Goal: Task Accomplishment & Management: Complete application form

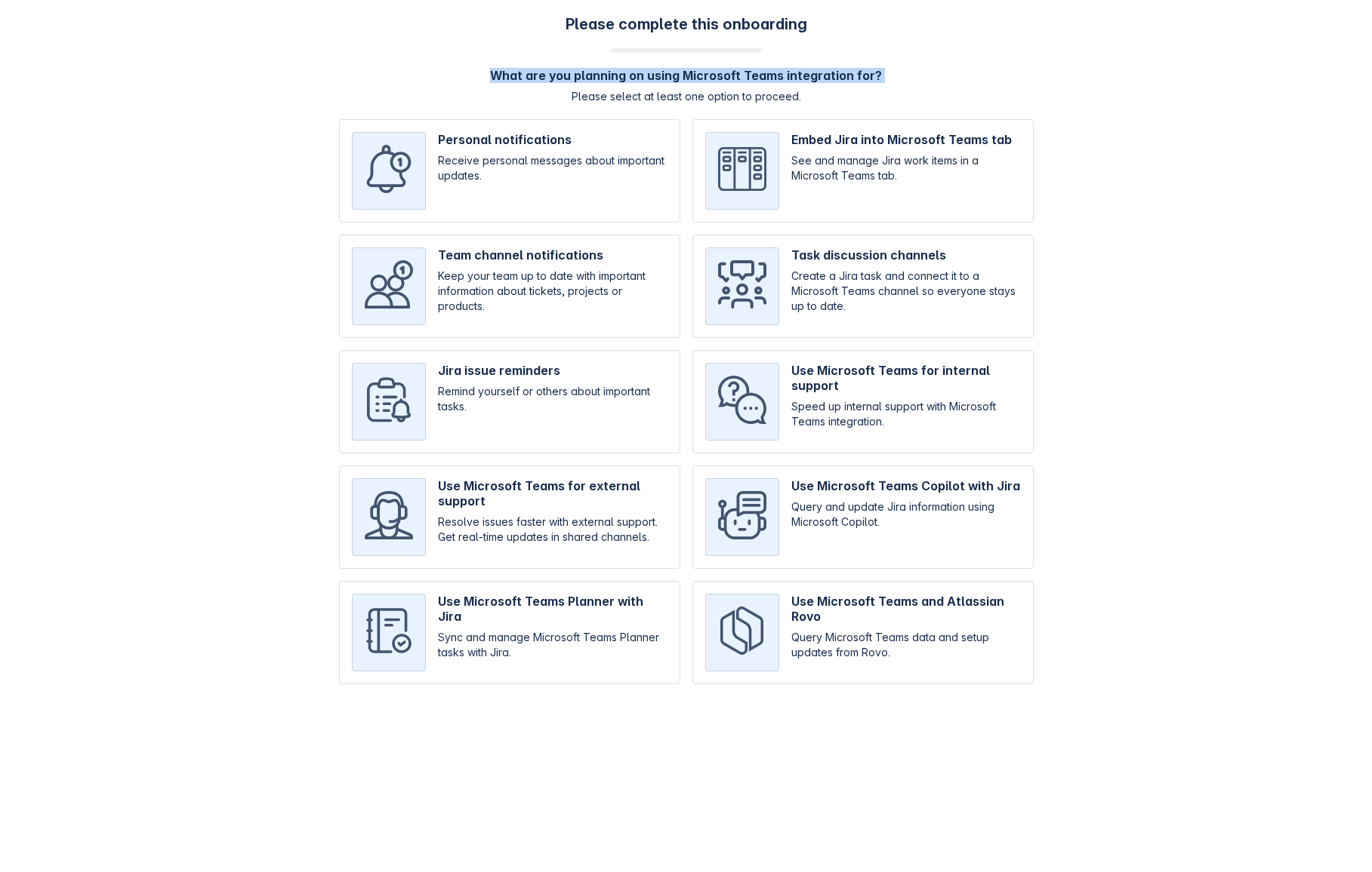
drag, startPoint x: 740, startPoint y: 87, endPoint x: 531, endPoint y: 66, distance: 210.1
click at [531, 66] on div "Please complete this onboarding What are you planning on using Microsoft Teams …" at bounding box center [686, 357] width 1342 height 684
click at [531, 64] on div "Please complete this onboarding What are you planning on using Microsoft Teams …" at bounding box center [686, 357] width 1342 height 684
click at [531, 68] on h4 "What are you planning on using Microsoft Teams integration for?" at bounding box center [686, 75] width 392 height 15
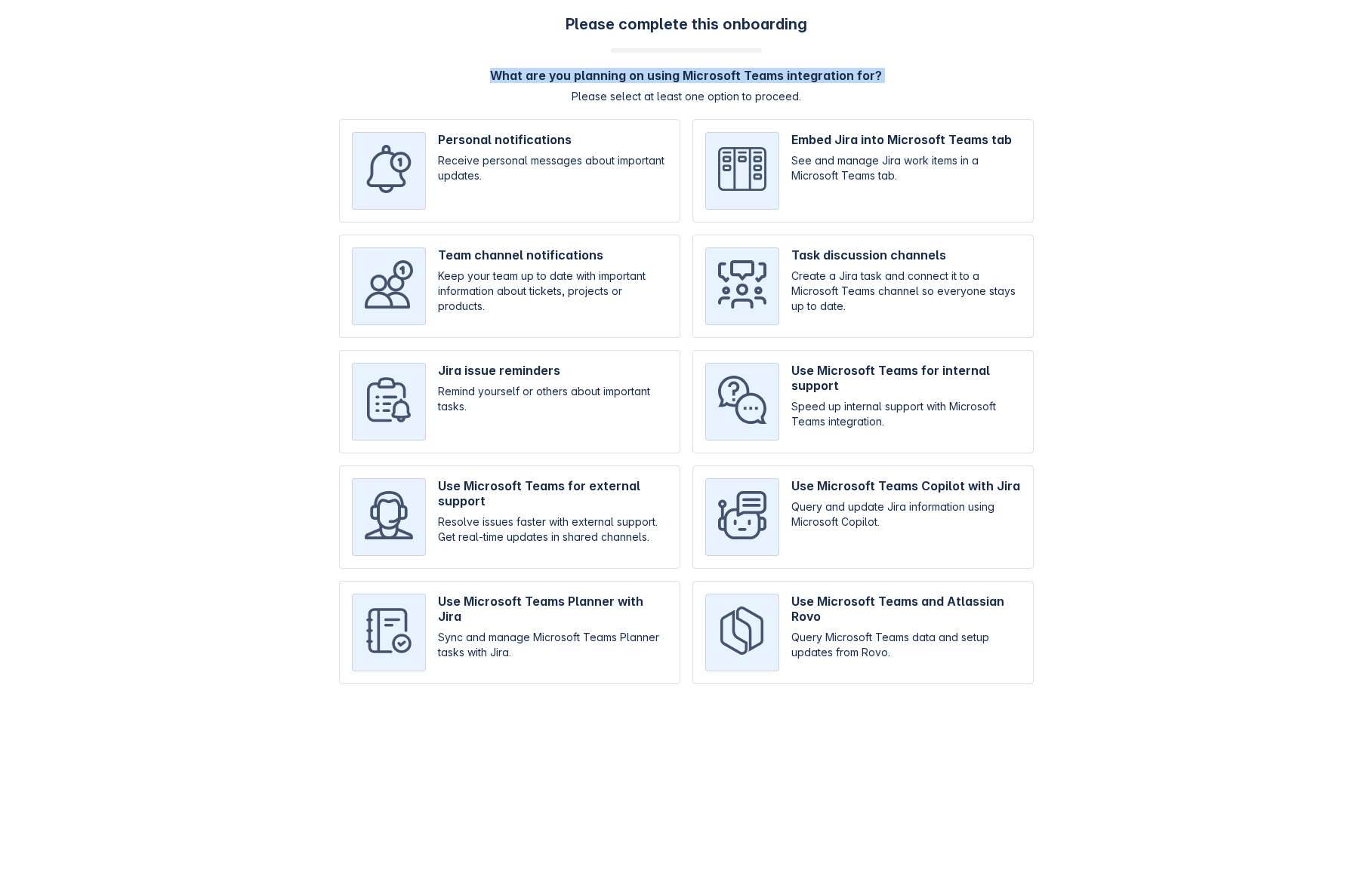
click at [531, 68] on h4 "What are you planning on using Microsoft Teams integration for?" at bounding box center [686, 75] width 392 height 15
click at [556, 68] on h4 "What are you planning on using Microsoft Teams integration for?" at bounding box center [686, 75] width 392 height 15
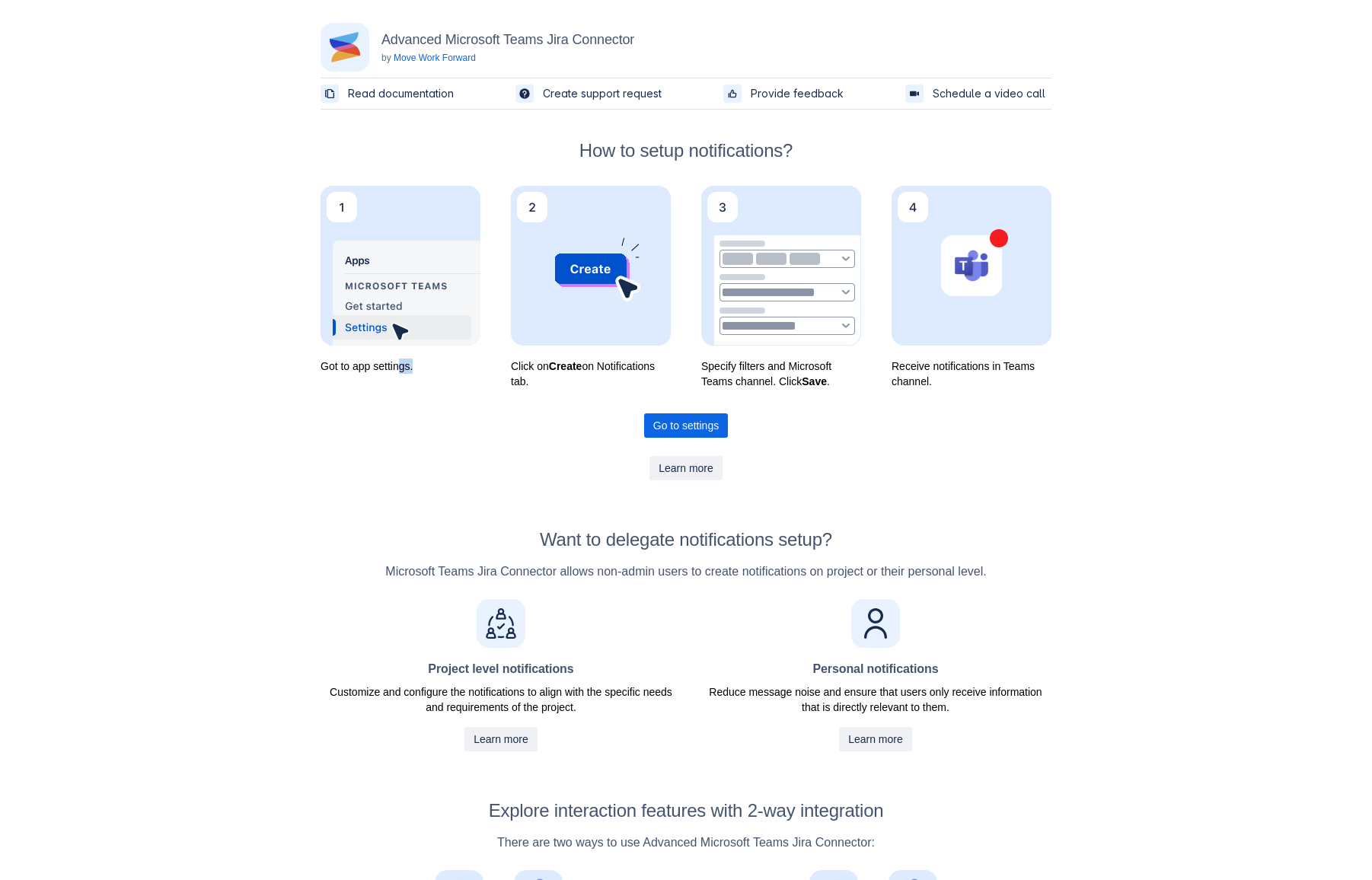
click at [402, 374] on div "Got to app settings." at bounding box center [400, 287] width 160 height 204
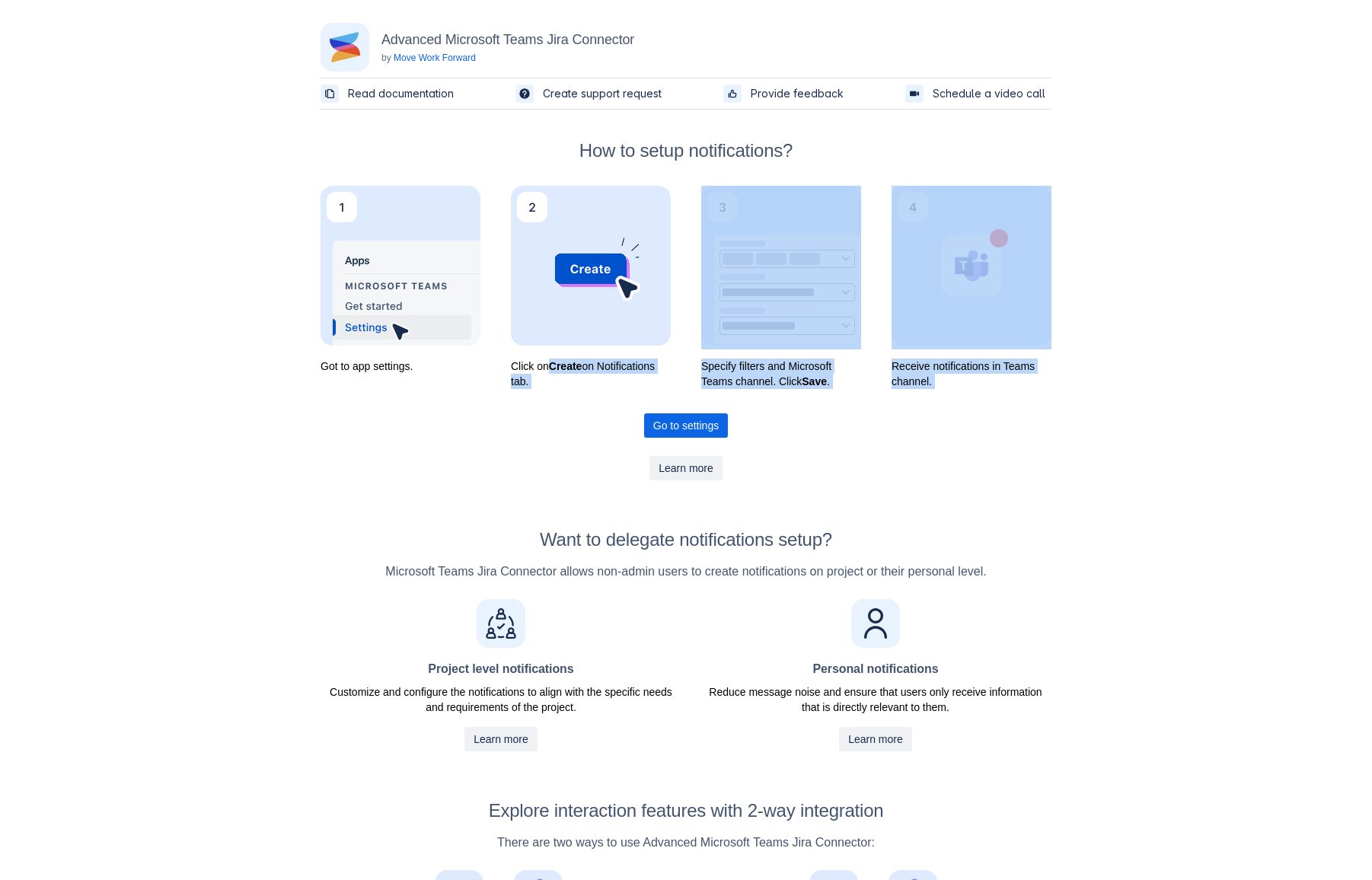
drag, startPoint x: 551, startPoint y: 389, endPoint x: 554, endPoint y: 363, distance: 26.2
click at [554, 363] on div "Advanced Microsoft Teams Jira Connector by Move Work Forward Read documentation…" at bounding box center [686, 593] width 777 height 1186
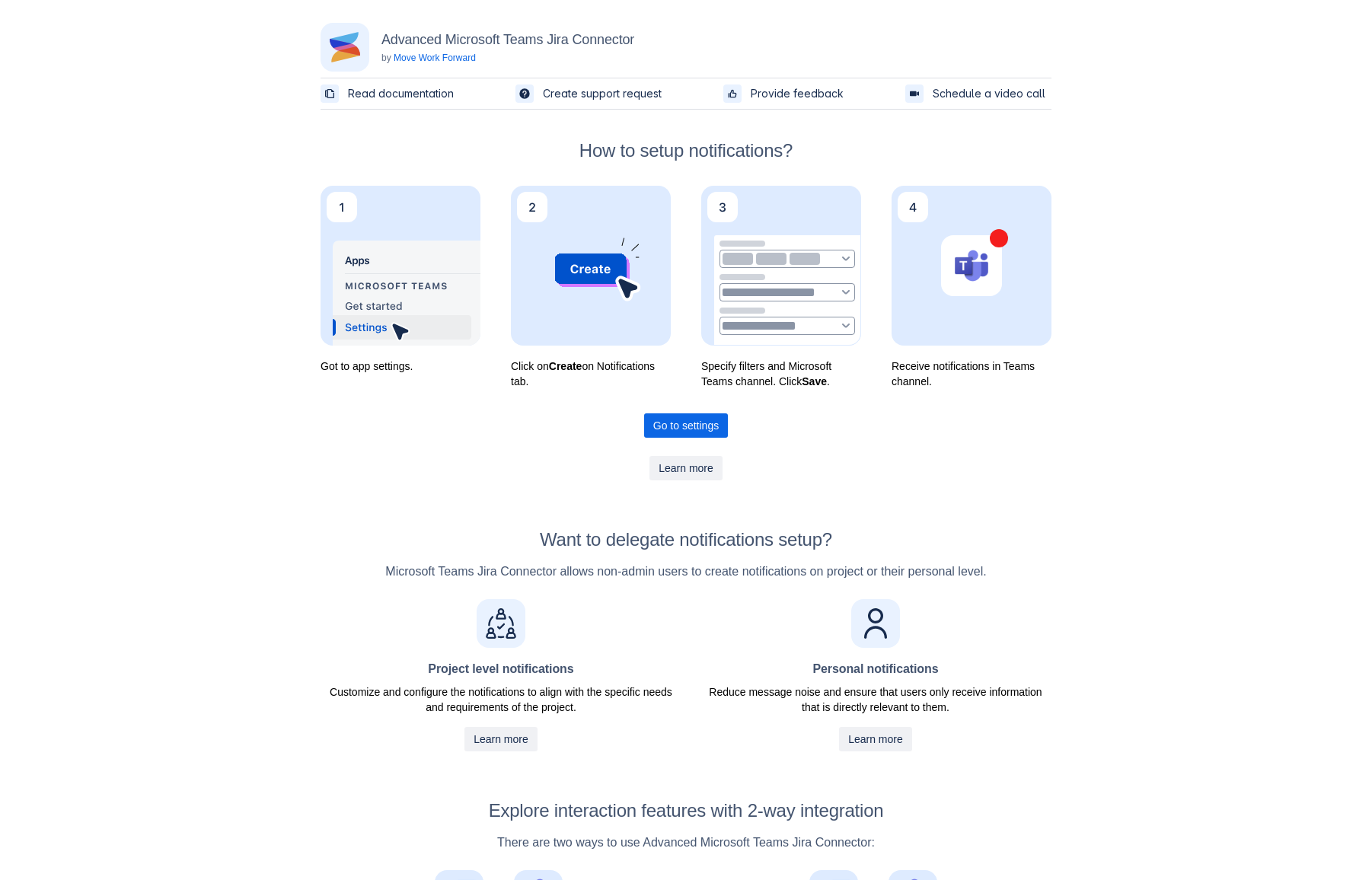
click at [554, 381] on p "Click on Create on Notifications tab." at bounding box center [590, 374] width 160 height 30
click at [845, 380] on p "Specify filters and Microsoft Teams channel. Click Save ." at bounding box center [781, 374] width 160 height 30
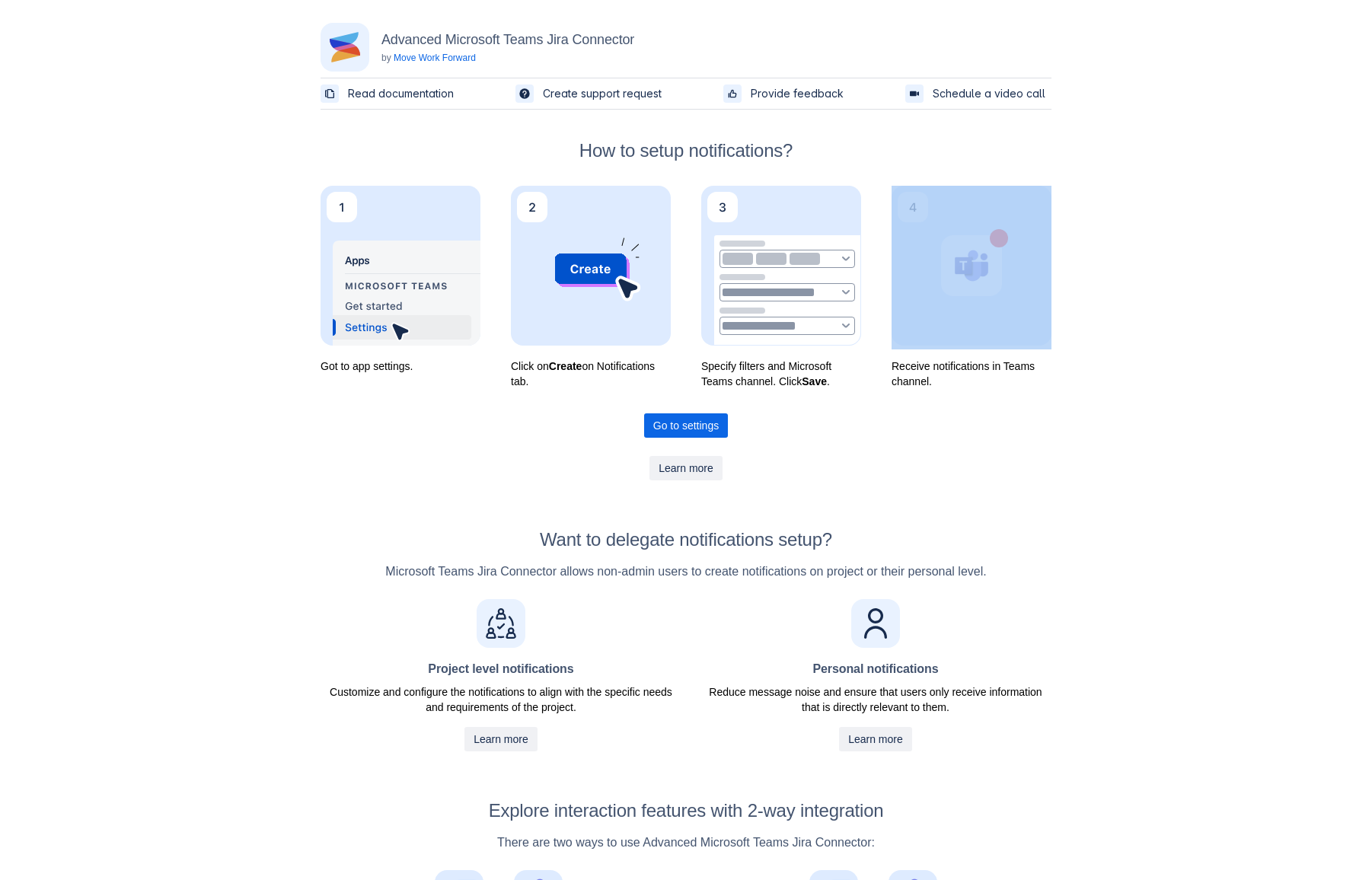
click at [845, 380] on p "Specify filters and Microsoft Teams channel. Click Save ." at bounding box center [781, 374] width 160 height 30
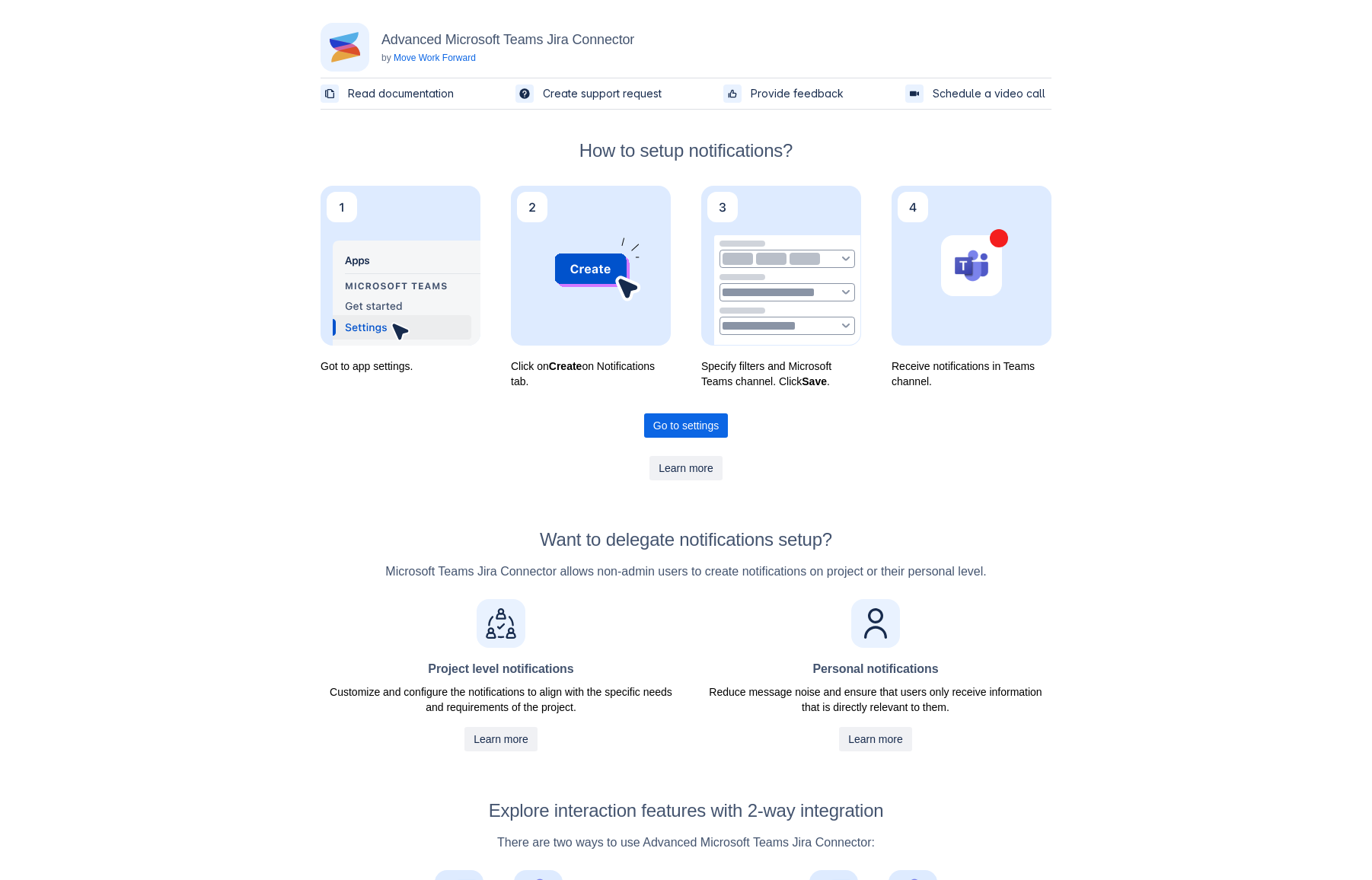
click at [822, 451] on div "Go to settings Learn more" at bounding box center [686, 446] width 731 height 67
drag, startPoint x: 1024, startPoint y: 385, endPoint x: 1021, endPoint y: 396, distance: 11.4
click at [1021, 394] on div "Advanced Microsoft Teams Jira Connector by Move Work Forward Read documentation…" at bounding box center [686, 593] width 777 height 1186
click at [1020, 396] on div "Advanced Microsoft Teams Jira Connector by Move Work Forward Read documentation…" at bounding box center [686, 593] width 777 height 1186
click at [697, 424] on span "Go to settings" at bounding box center [686, 425] width 65 height 25
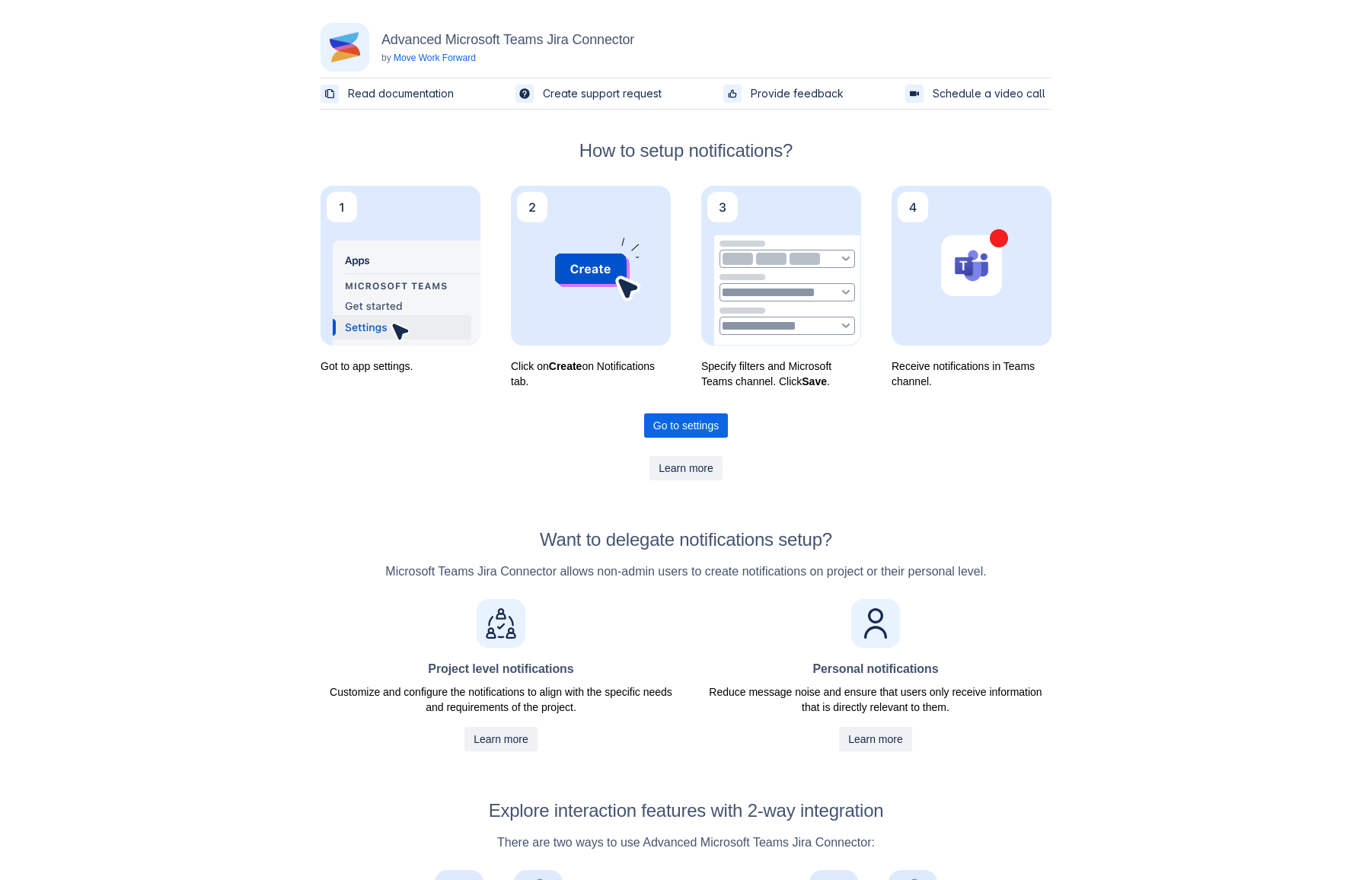
click at [298, 267] on div "Advanced Microsoft Teams Jira Connector by Move Work Forward Read documentation…" at bounding box center [686, 593] width 777 height 1186
click at [176, 239] on div "Advanced Microsoft Teams Jira Connector by Move Work Forward Read documentation…" at bounding box center [686, 593] width 1372 height 1186
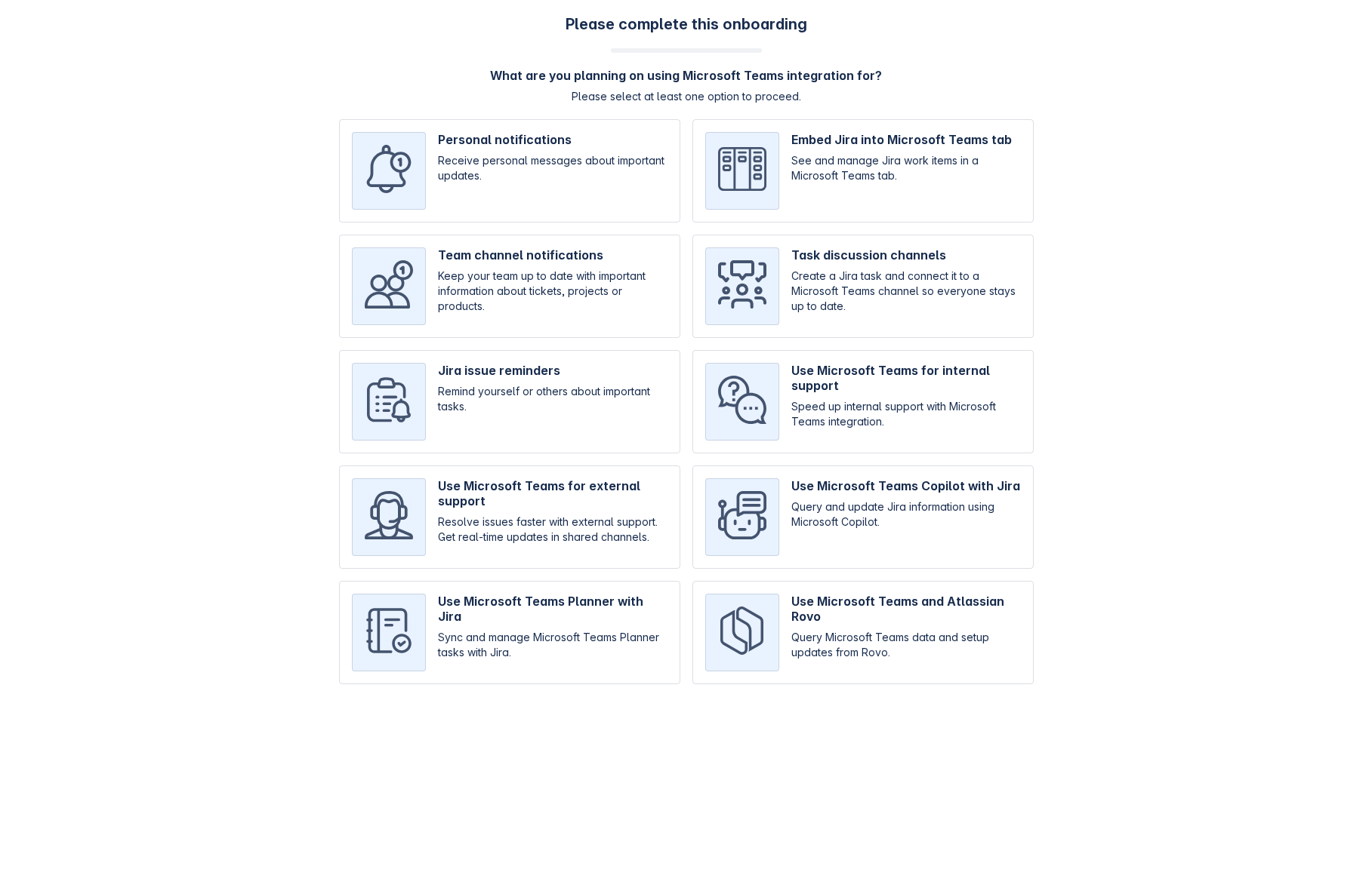
click at [906, 160] on input "checkbox" at bounding box center [862, 170] width 341 height 103
checkbox input "true"
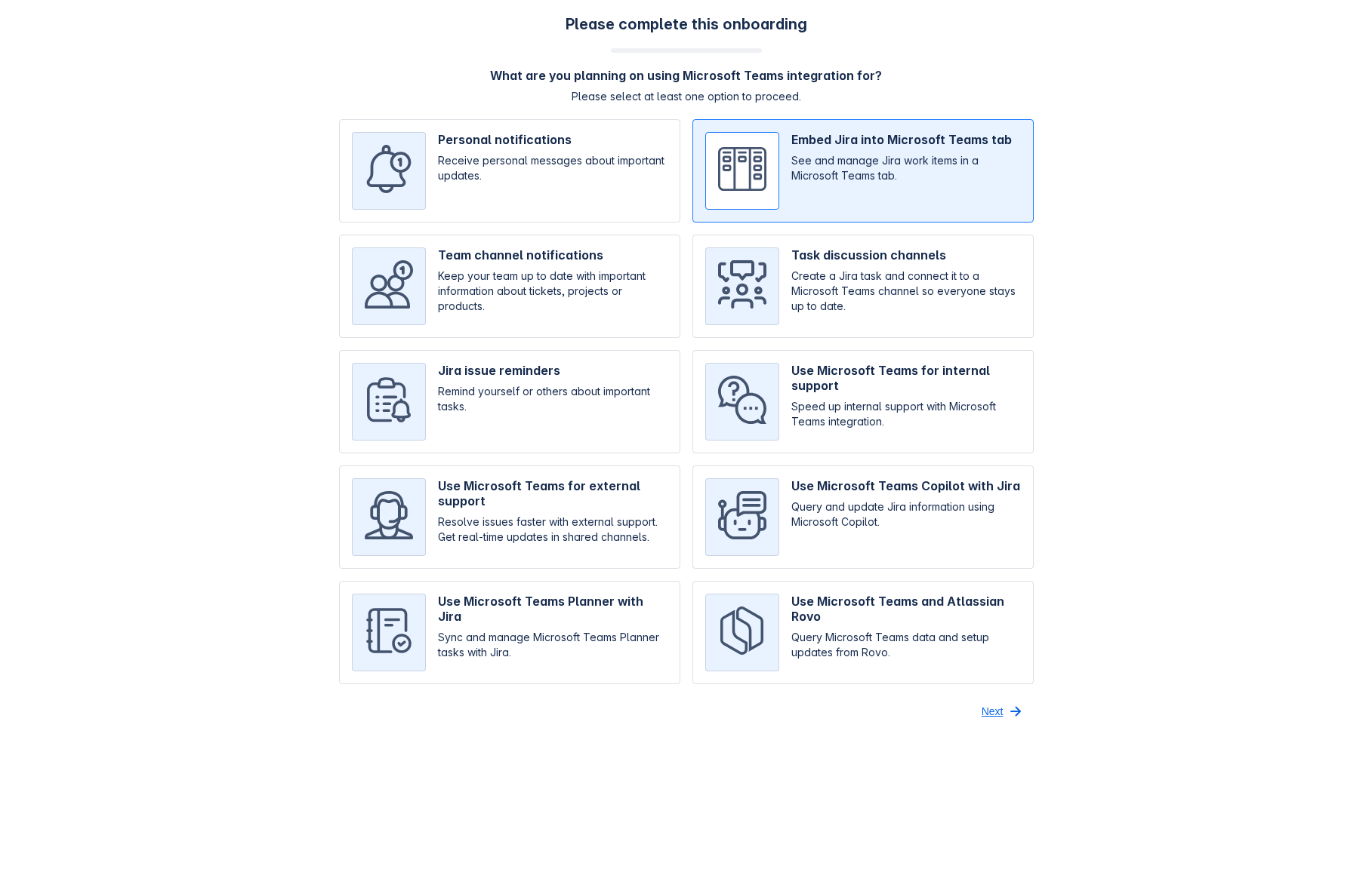
click at [987, 712] on span "Next" at bounding box center [992, 711] width 22 height 24
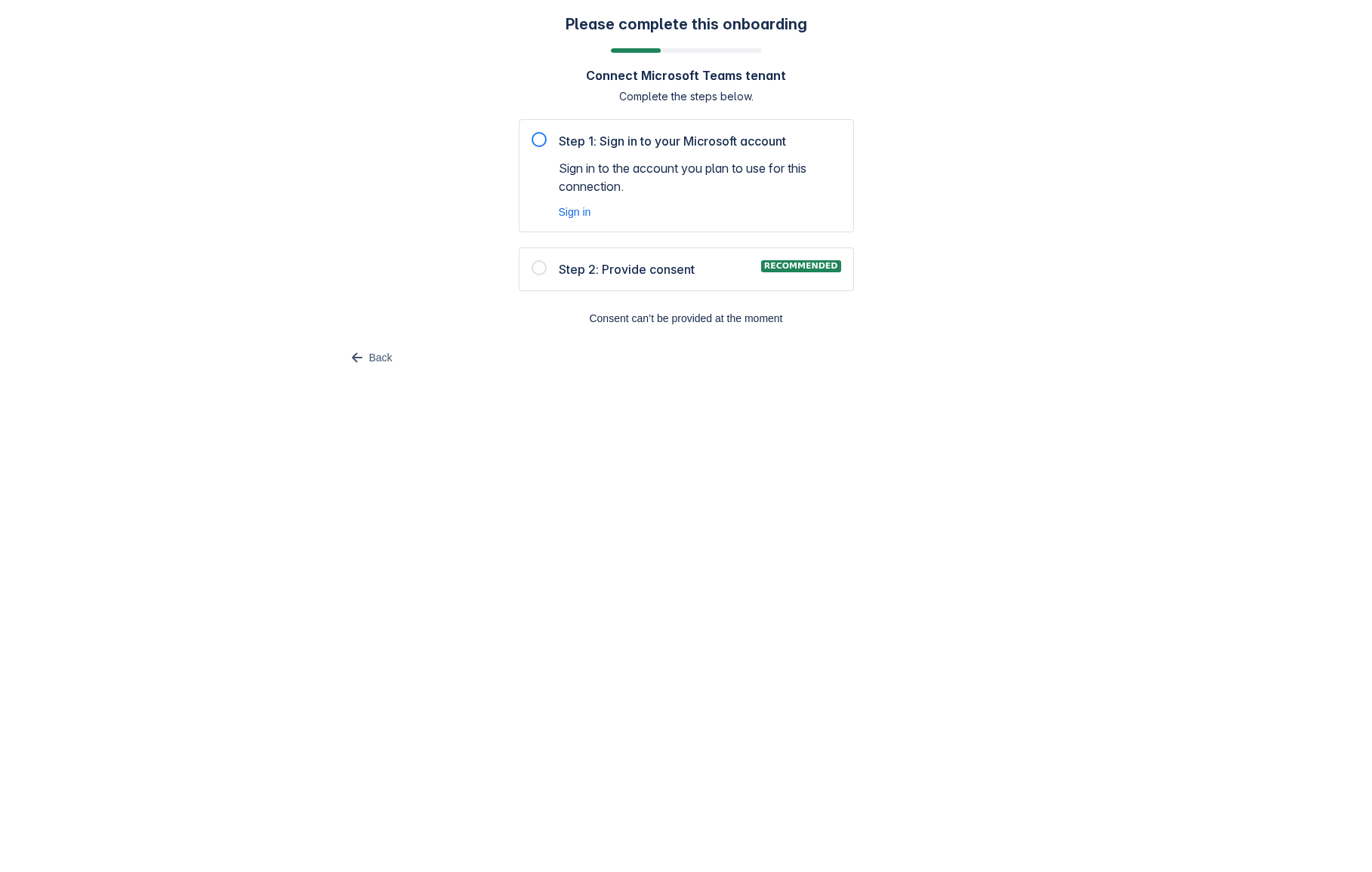
click at [583, 144] on span "Step 1: Sign in to your Microsoft account" at bounding box center [672, 142] width 227 height 18
click at [541, 145] on div at bounding box center [539, 140] width 15 height 15
click at [537, 138] on div at bounding box center [539, 140] width 15 height 15
click at [543, 268] on div at bounding box center [539, 268] width 15 height 15
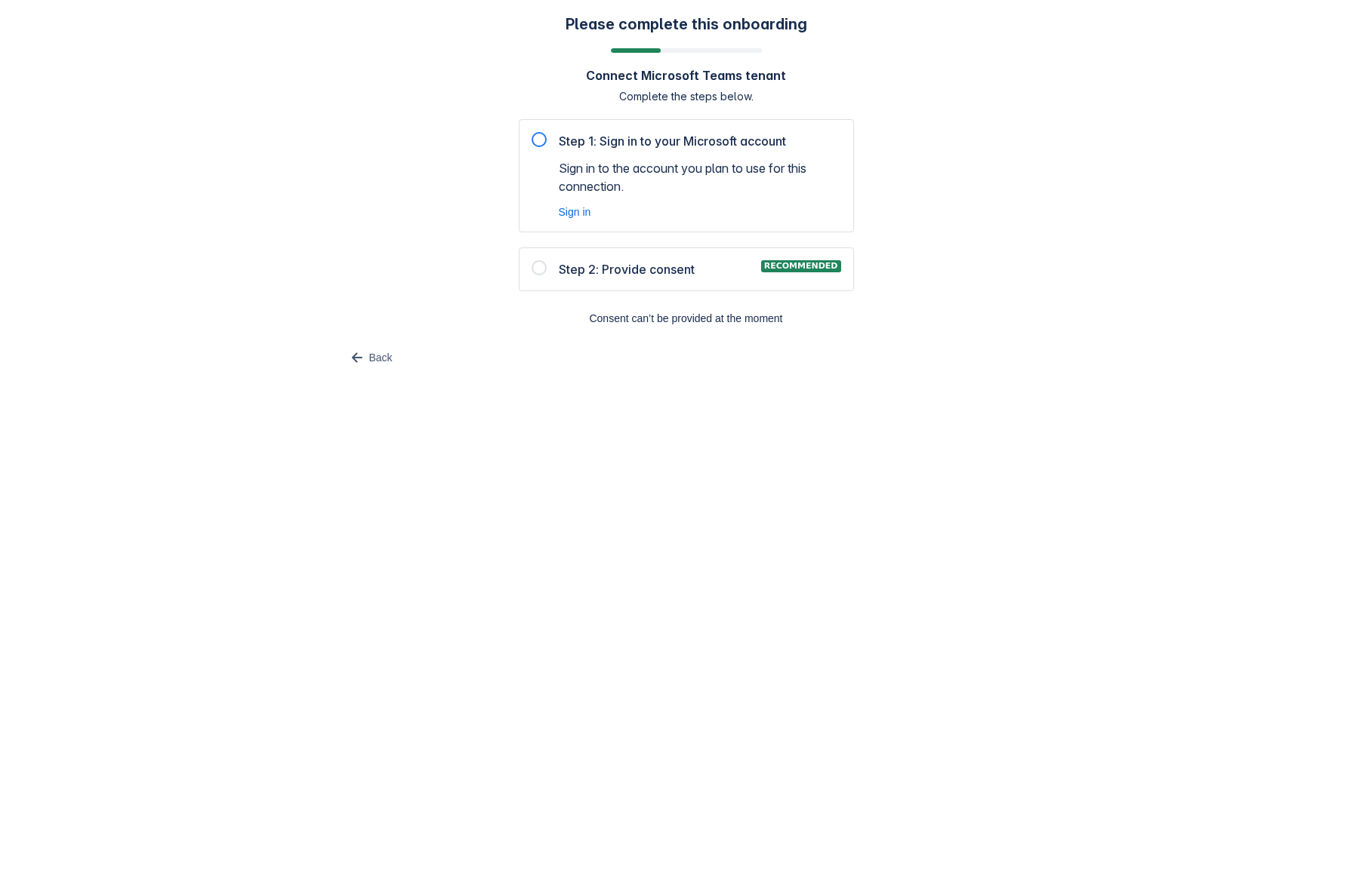
click at [543, 268] on div at bounding box center [539, 268] width 15 height 15
click at [598, 261] on span "Step 2: Provide consent" at bounding box center [627, 270] width 136 height 18
click at [598, 267] on span "Step 2: Provide consent" at bounding box center [627, 270] width 136 height 18
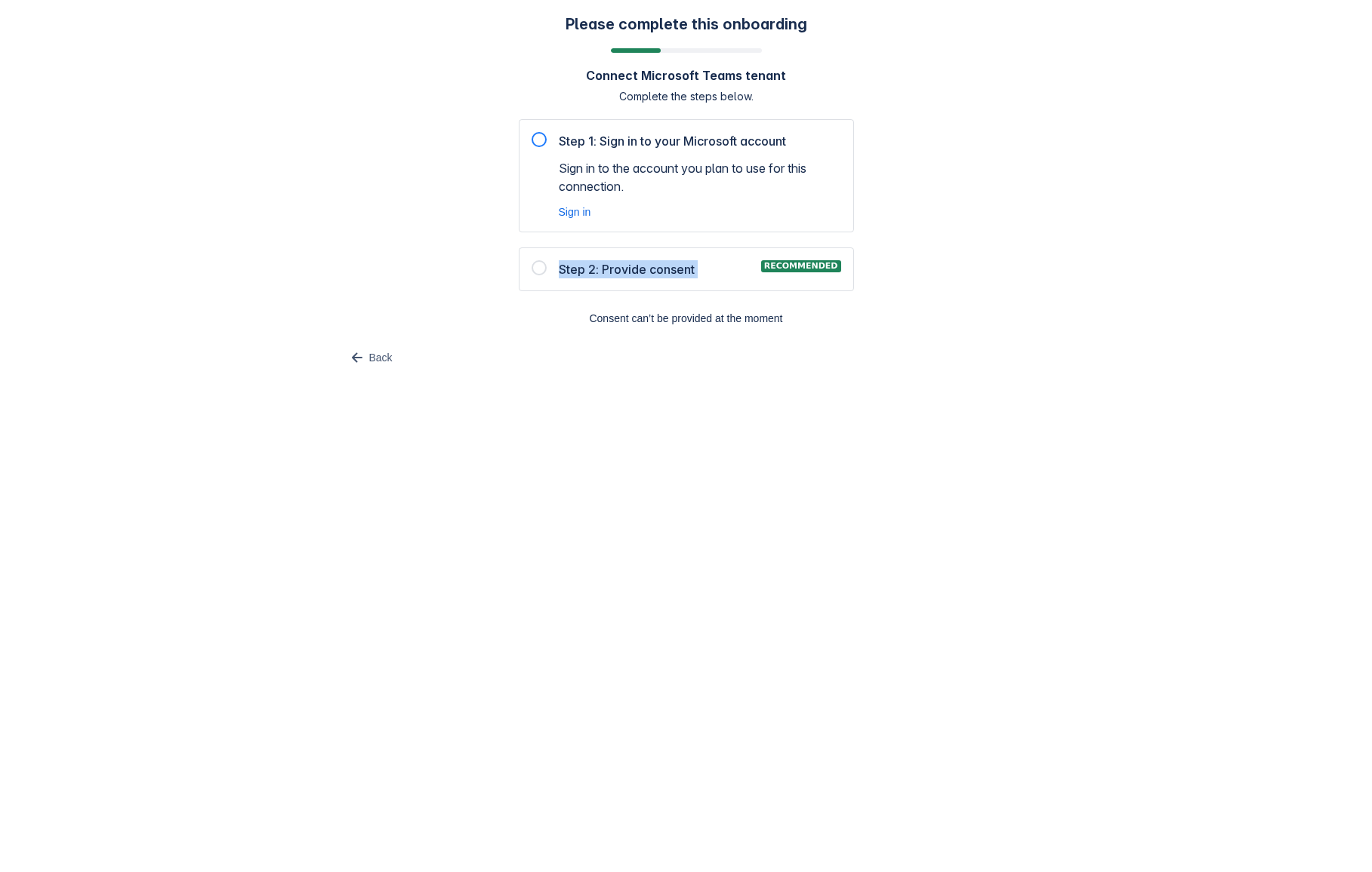
click at [598, 267] on span "Step 2: Provide consent" at bounding box center [627, 270] width 136 height 18
click at [684, 184] on span "Sign in to the account you plan to use for this connection." at bounding box center [700, 177] width 282 height 36
click at [577, 214] on span "Sign in" at bounding box center [575, 212] width 33 height 15
click at [537, 149] on div "Step 1: Sign in to your Microsoft account Sign in to the account you plan to us…" at bounding box center [686, 176] width 309 height 87
click at [538, 142] on div at bounding box center [539, 140] width 15 height 15
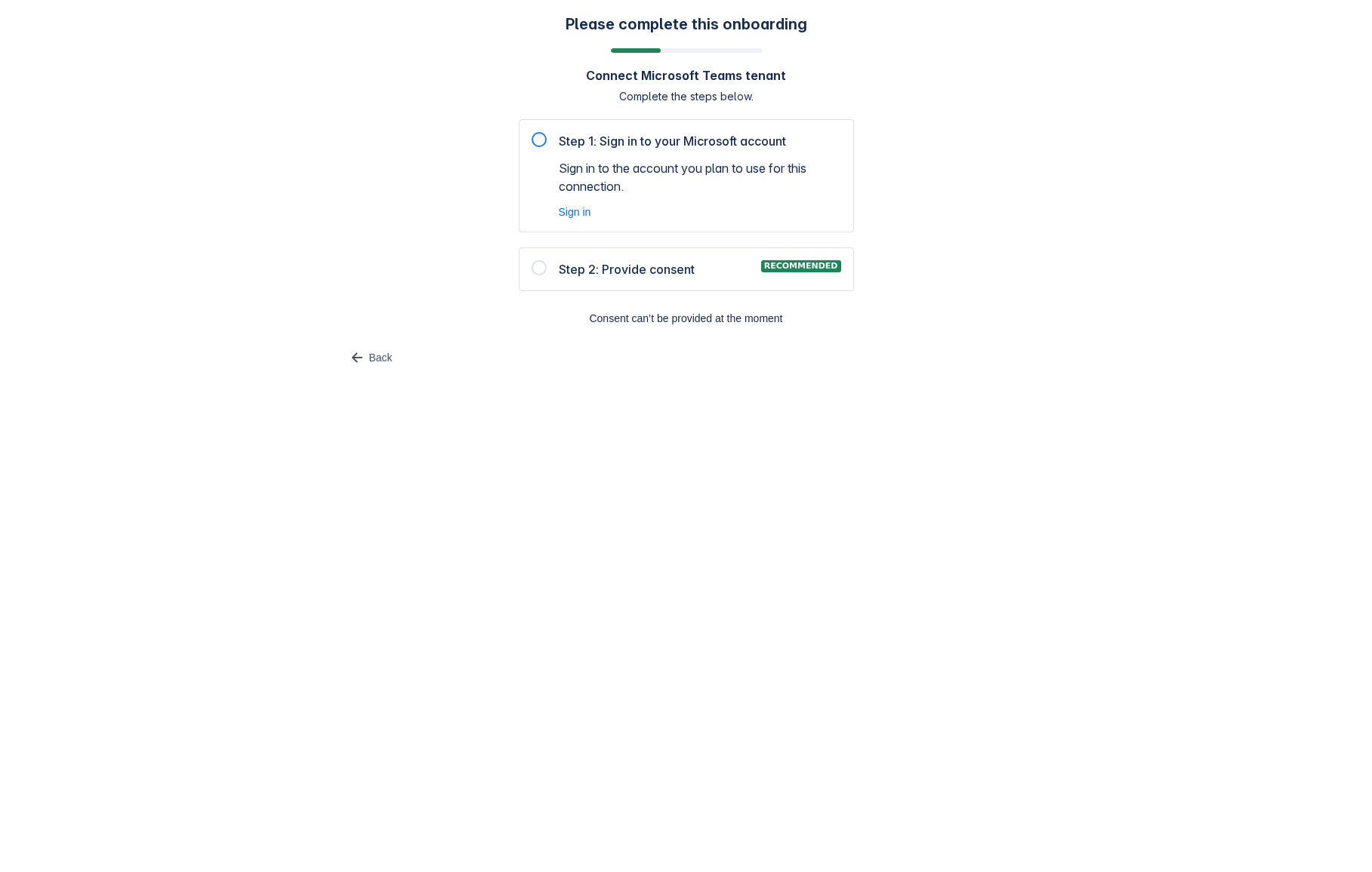
click at [538, 142] on div at bounding box center [539, 140] width 15 height 15
drag, startPoint x: 641, startPoint y: 163, endPoint x: 639, endPoint y: 176, distance: 13.2
click at [639, 176] on span "Sign in to the account you plan to use for this connection." at bounding box center [700, 177] width 282 height 36
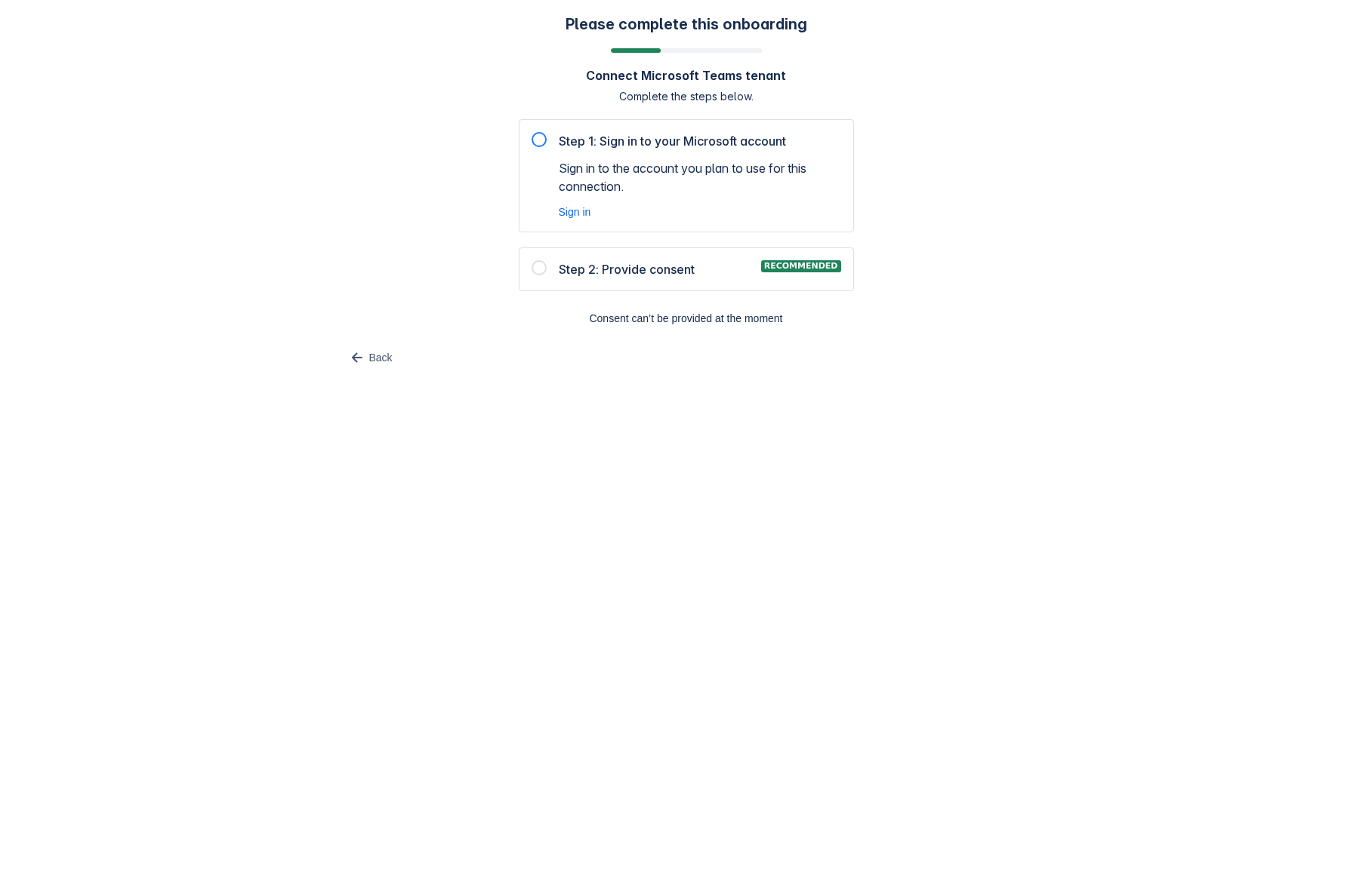
click at [639, 175] on span "Sign in to the account you plan to use for this connection." at bounding box center [700, 177] width 282 height 36
click at [541, 270] on div at bounding box center [539, 268] width 15 height 15
click at [541, 269] on div at bounding box center [539, 268] width 15 height 15
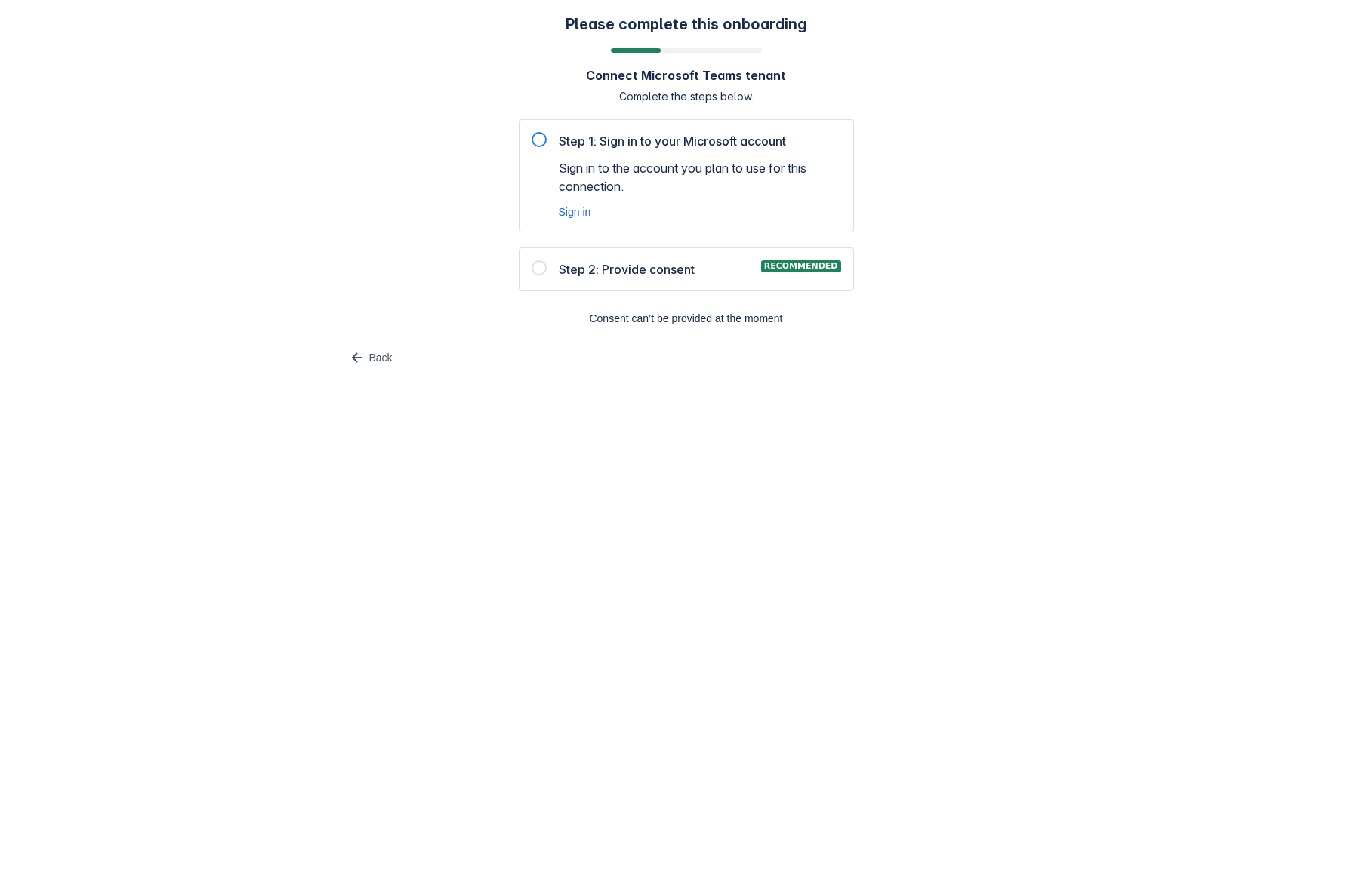
click at [541, 269] on div at bounding box center [539, 268] width 15 height 15
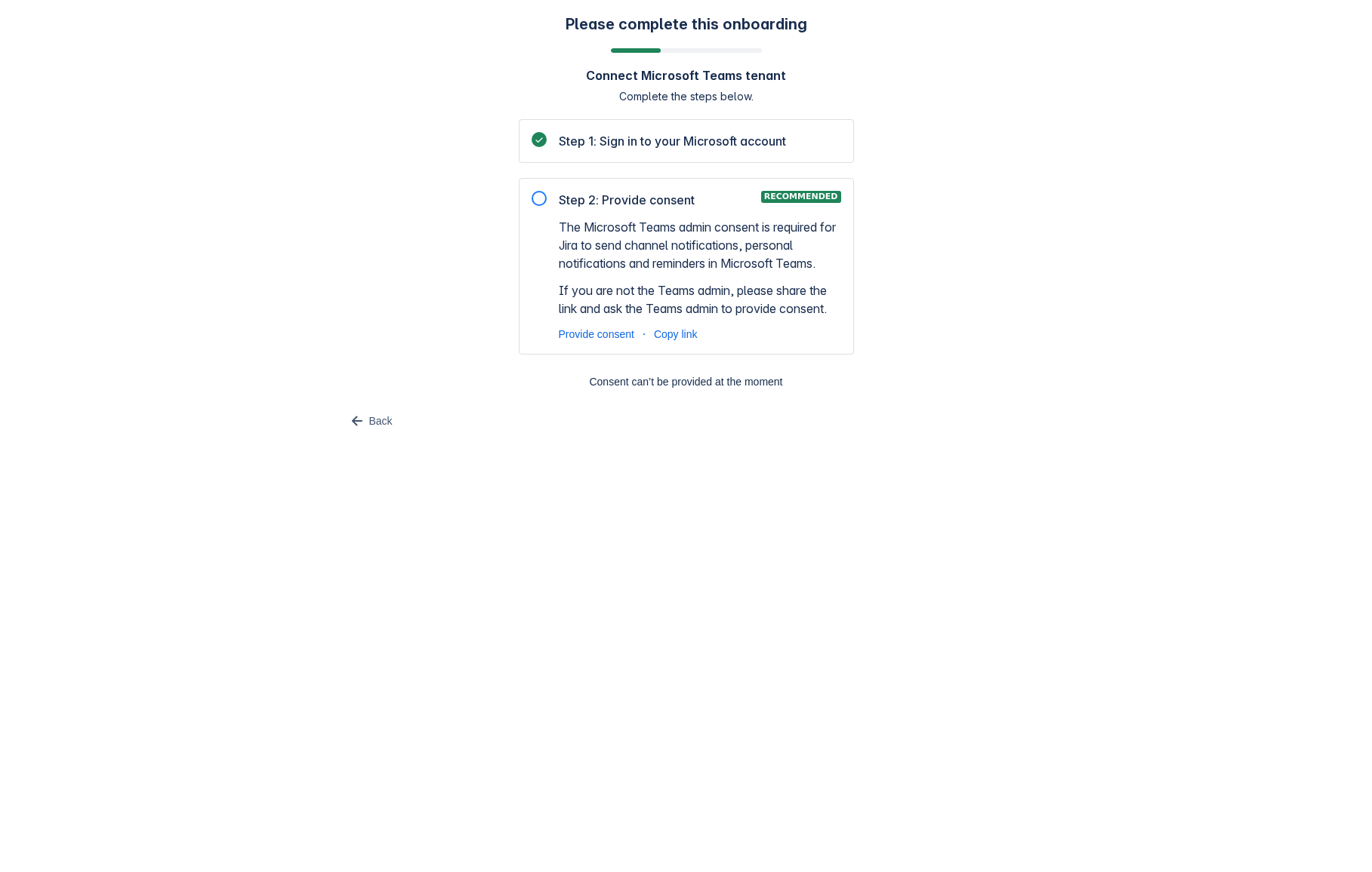
click at [537, 198] on div at bounding box center [539, 199] width 15 height 15
click at [536, 201] on div at bounding box center [539, 199] width 15 height 15
click at [593, 334] on span "Provide consent" at bounding box center [597, 334] width 75 height 15
click at [575, 141] on span "Step 1: Sign in to your Microsoft account" at bounding box center [672, 142] width 227 height 18
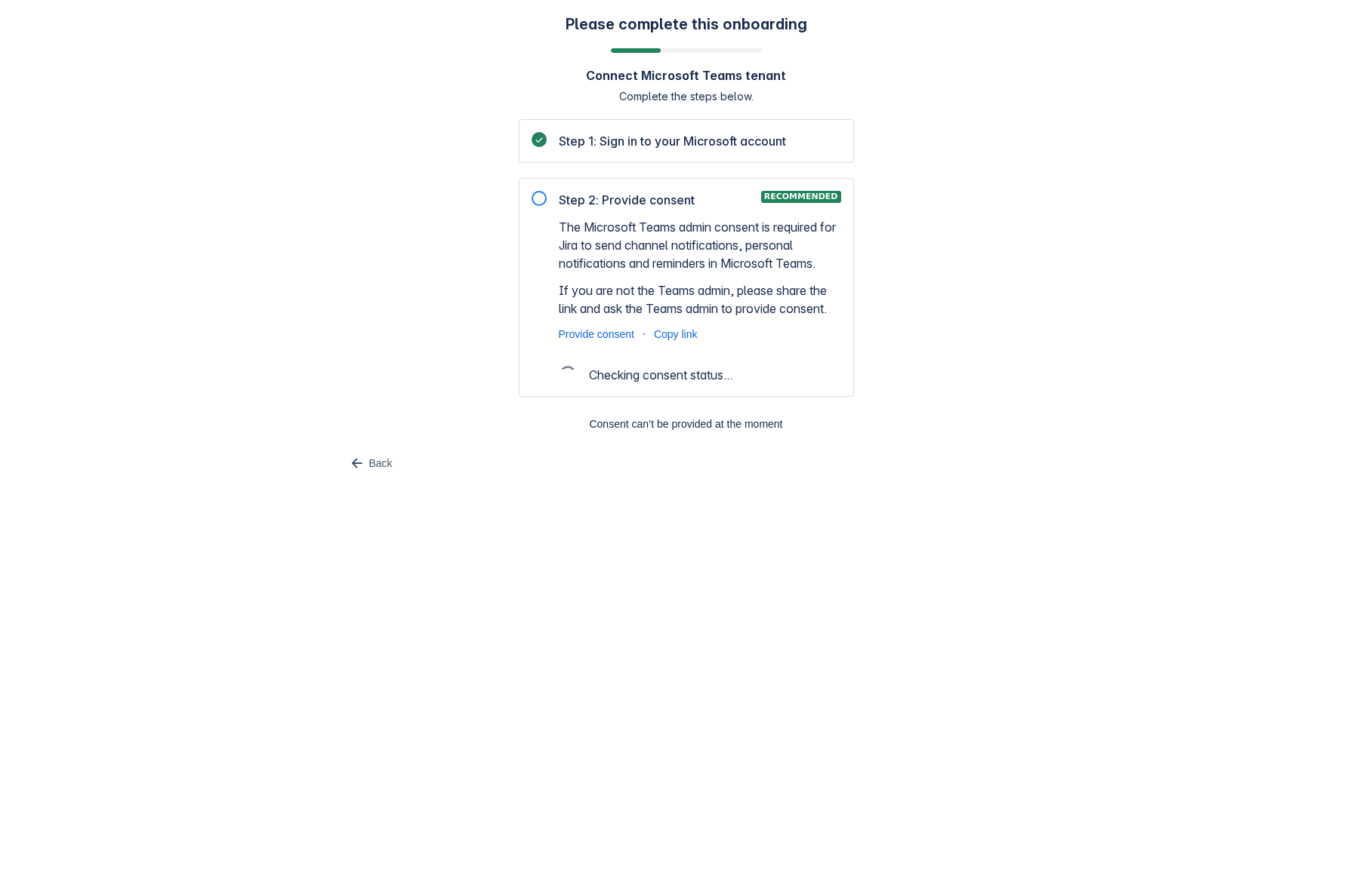
click at [575, 141] on span "Step 1: Sign in to your Microsoft account" at bounding box center [672, 142] width 227 height 18
click at [576, 141] on span "Step 1: Sign in to your Microsoft account" at bounding box center [672, 142] width 227 height 18
click at [482, 214] on div "Please complete this onboarding Connect Microsoft Teams tenant Complete the ste…" at bounding box center [686, 245] width 1342 height 461
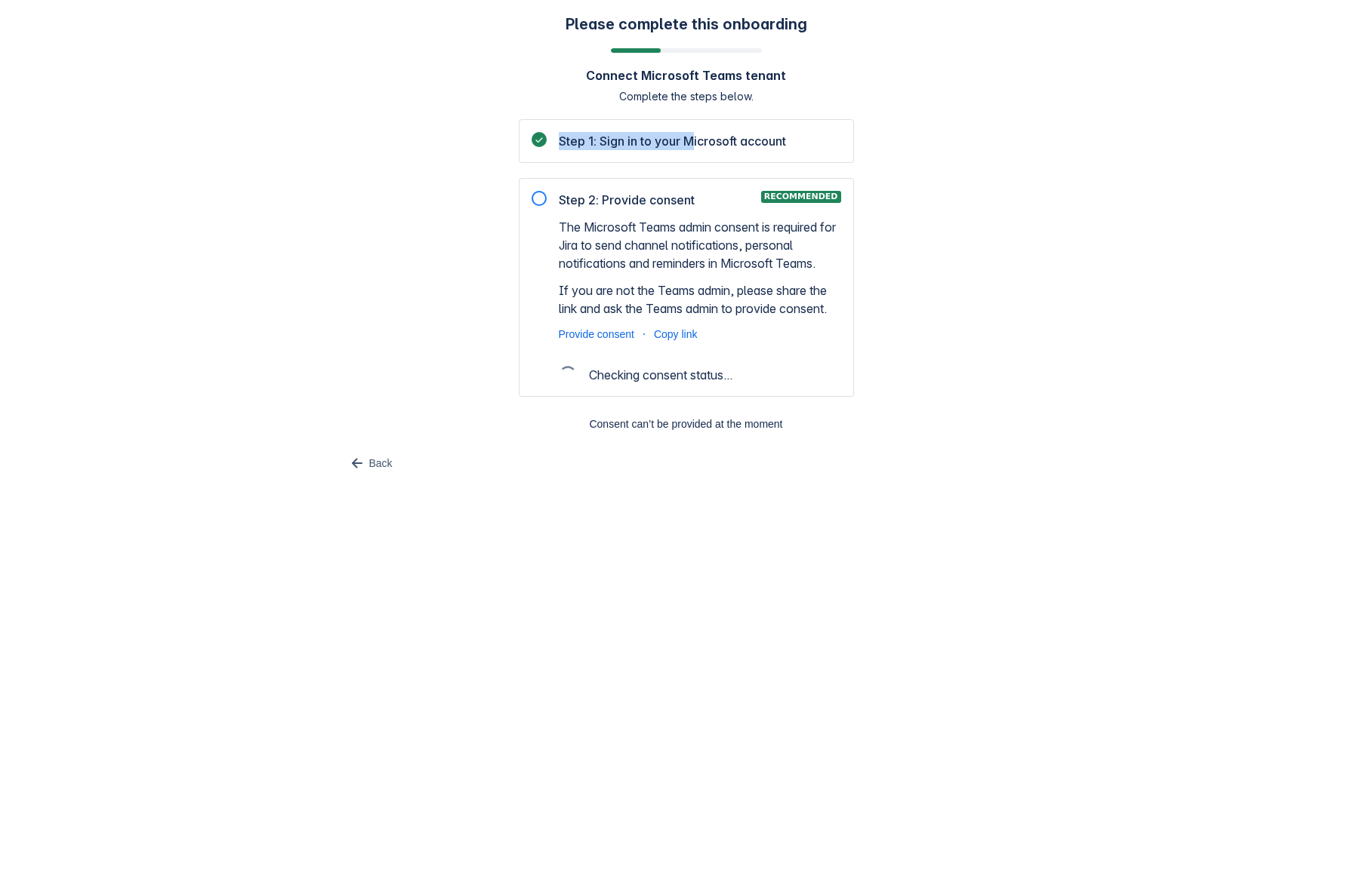
drag, startPoint x: 696, startPoint y: 138, endPoint x: 639, endPoint y: 129, distance: 57.7
click at [639, 129] on div "Step 1: Sign in to your Microsoft account" at bounding box center [686, 141] width 335 height 44
click at [641, 150] on div "Step 1: Sign in to your Microsoft account" at bounding box center [686, 141] width 335 height 44
drag, startPoint x: 565, startPoint y: 140, endPoint x: 845, endPoint y: 140, distance: 280.0
click at [845, 140] on div "Step 1: Sign in to your Microsoft account" at bounding box center [686, 141] width 335 height 44
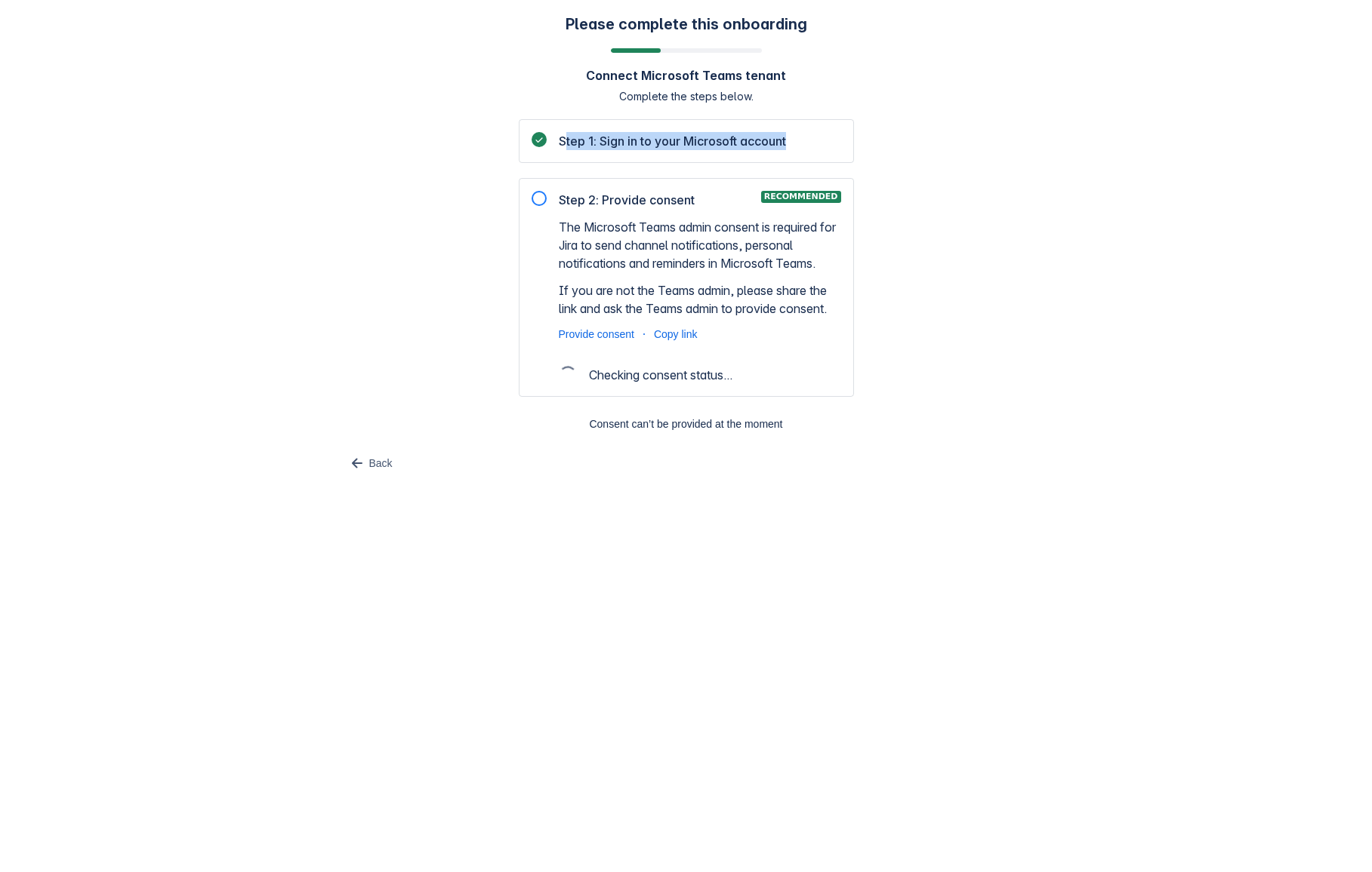
click at [826, 144] on div "Step 1: Sign in to your Microsoft account" at bounding box center [686, 142] width 309 height 18
drag, startPoint x: 804, startPoint y: 142, endPoint x: 562, endPoint y: 138, distance: 242.0
click at [562, 138] on div "Step 1: Sign in to your Microsoft account" at bounding box center [686, 142] width 309 height 18
click at [562, 138] on span "Step 1: Sign in to your Microsoft account" at bounding box center [672, 142] width 227 height 18
drag, startPoint x: 562, startPoint y: 138, endPoint x: 831, endPoint y: 137, distance: 269.0
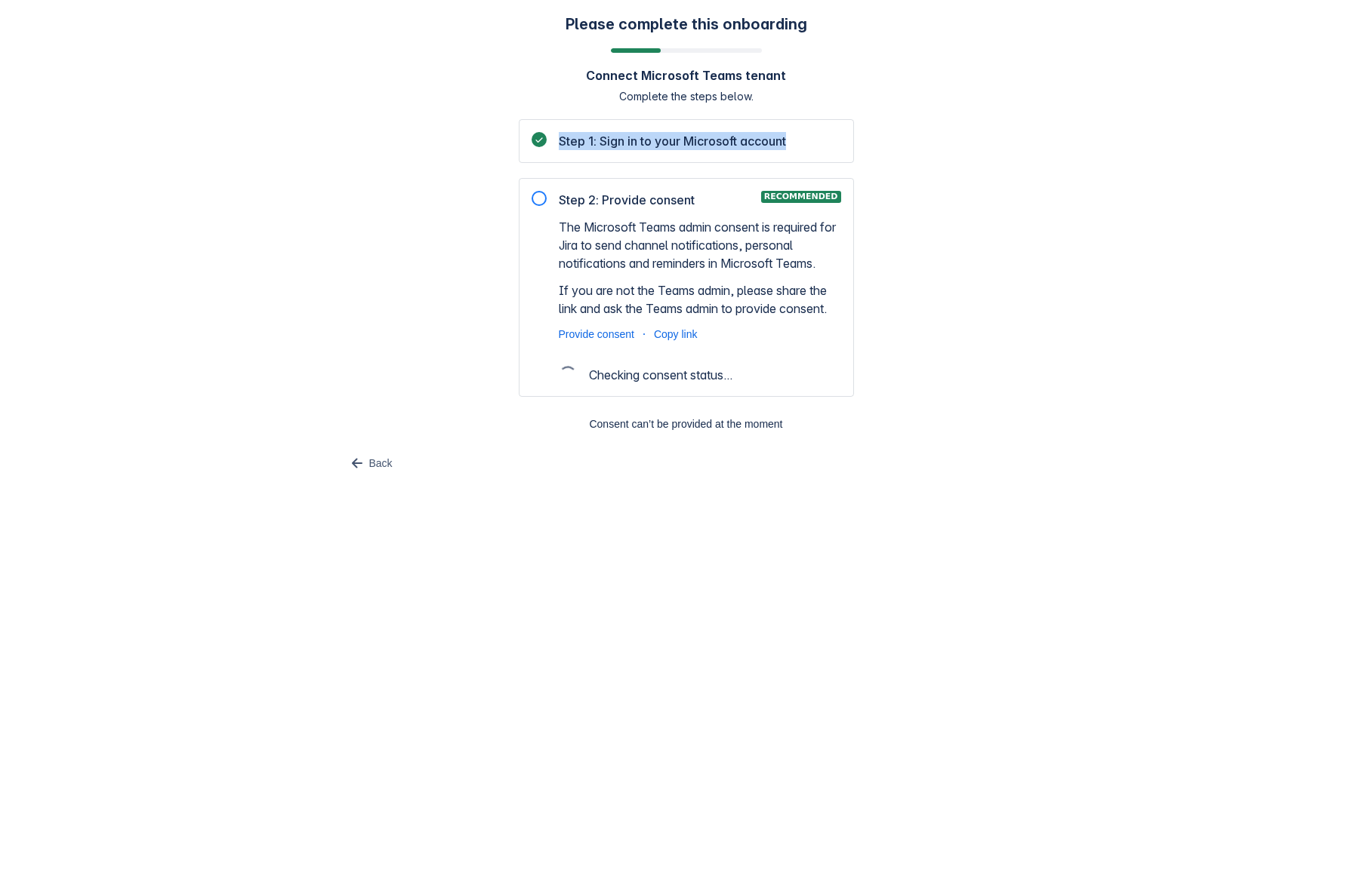
click at [831, 137] on div "Step 1: Sign in to your Microsoft account" at bounding box center [686, 142] width 309 height 18
click at [829, 136] on div "Step 1: Sign in to your Microsoft account" at bounding box center [686, 142] width 309 height 18
click at [542, 198] on div at bounding box center [539, 199] width 15 height 15
click at [590, 340] on span "Provide consent" at bounding box center [597, 334] width 75 height 15
